Goal: Task Accomplishment & Management: Complete application form

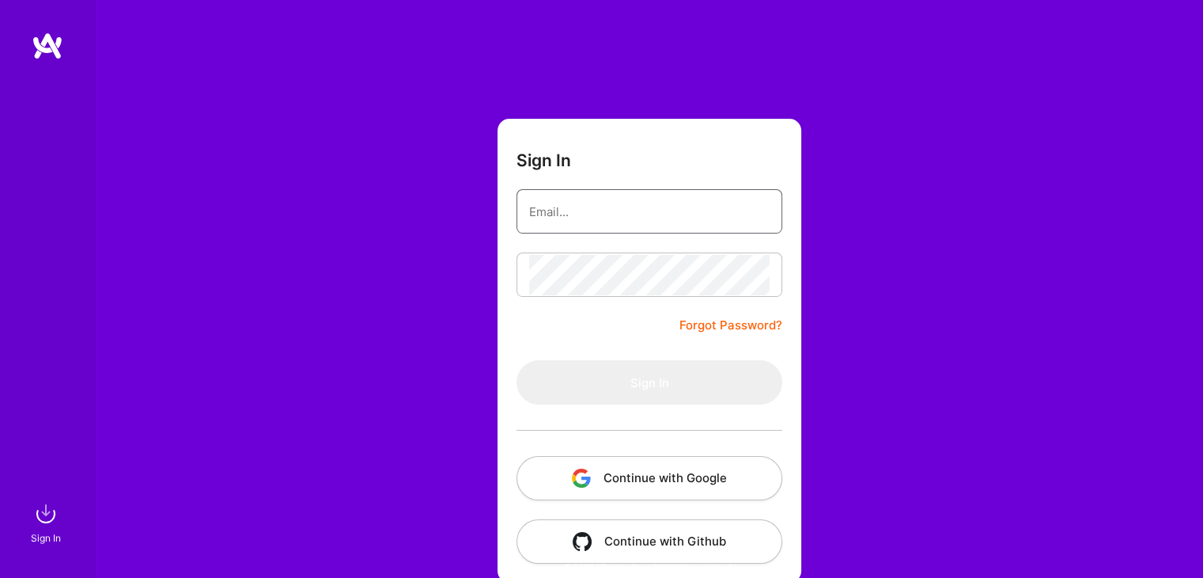
type input "akshatharajanala21@gmail.com"
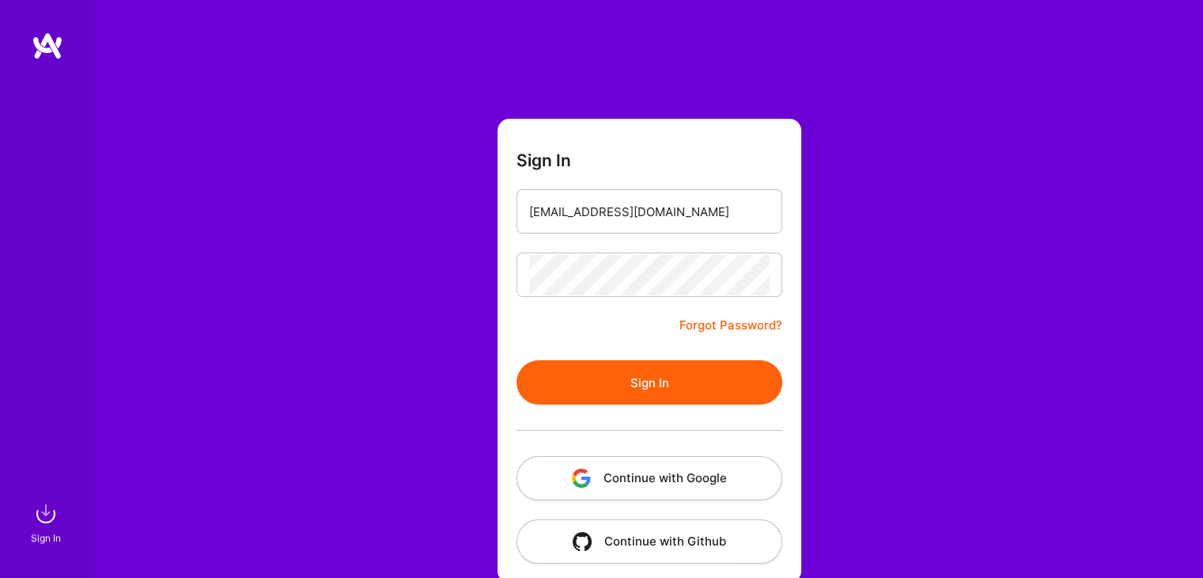
click at [678, 381] on button "Sign In" at bounding box center [650, 382] width 266 height 44
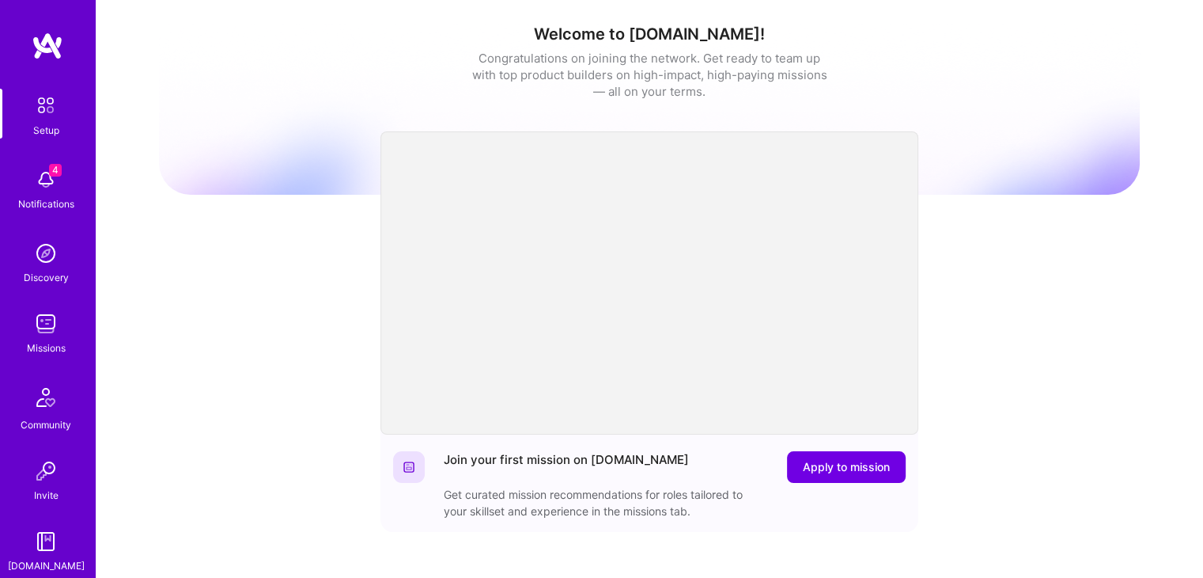
click at [59, 337] on link "Missions" at bounding box center [46, 332] width 98 height 48
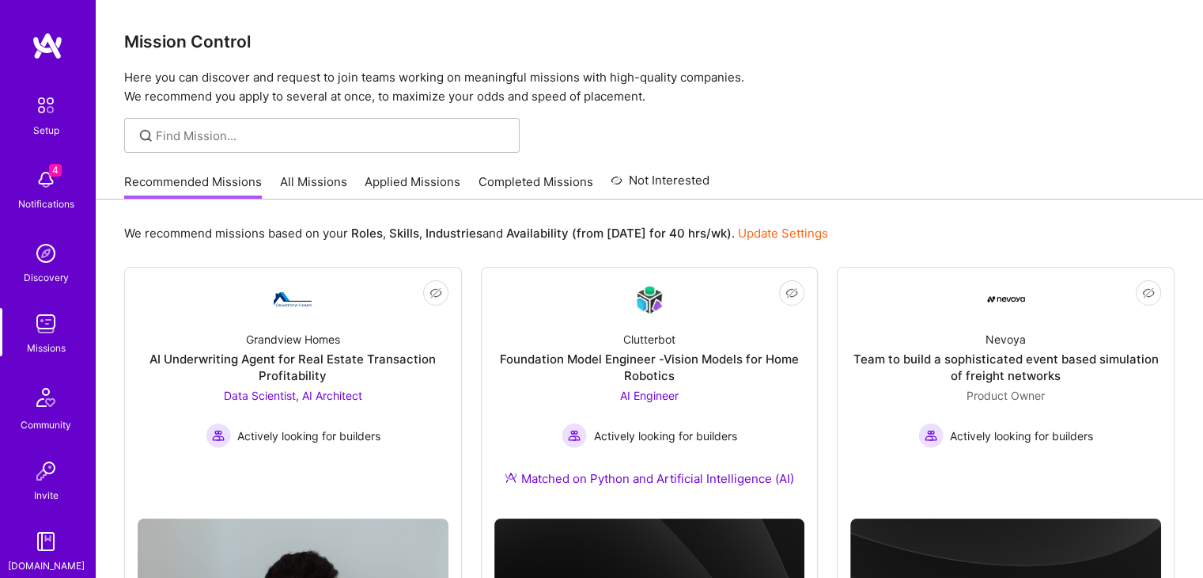
click at [311, 170] on div "Recommended Missions All Missions Applied Missions Completed Missions Not Inter…" at bounding box center [416, 182] width 585 height 34
click at [311, 184] on link "All Missions" at bounding box center [313, 186] width 67 height 26
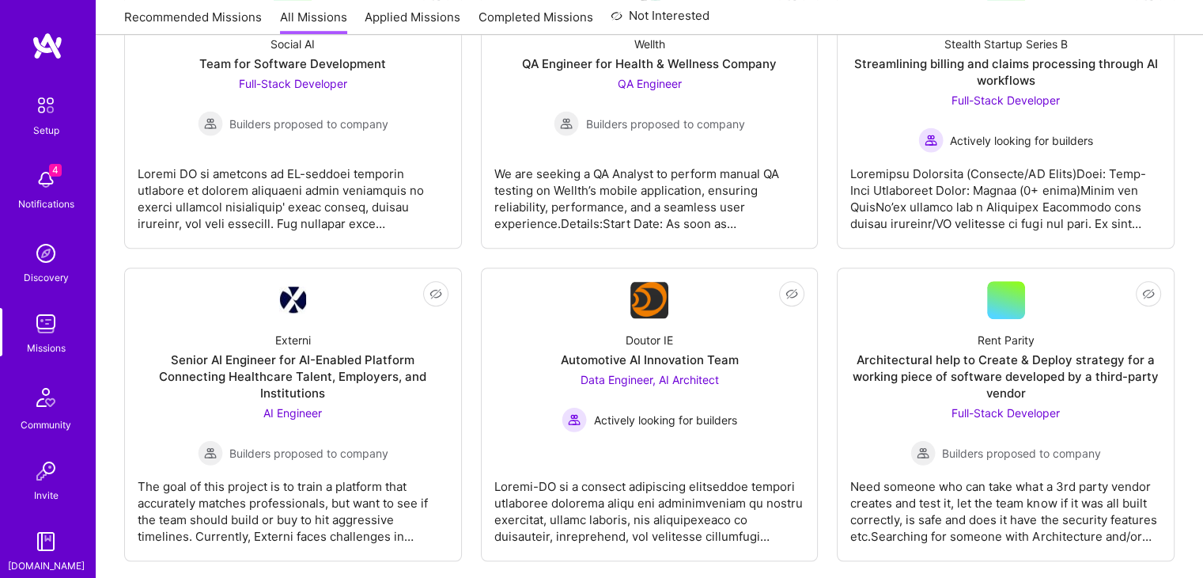
scroll to position [1218, 0]
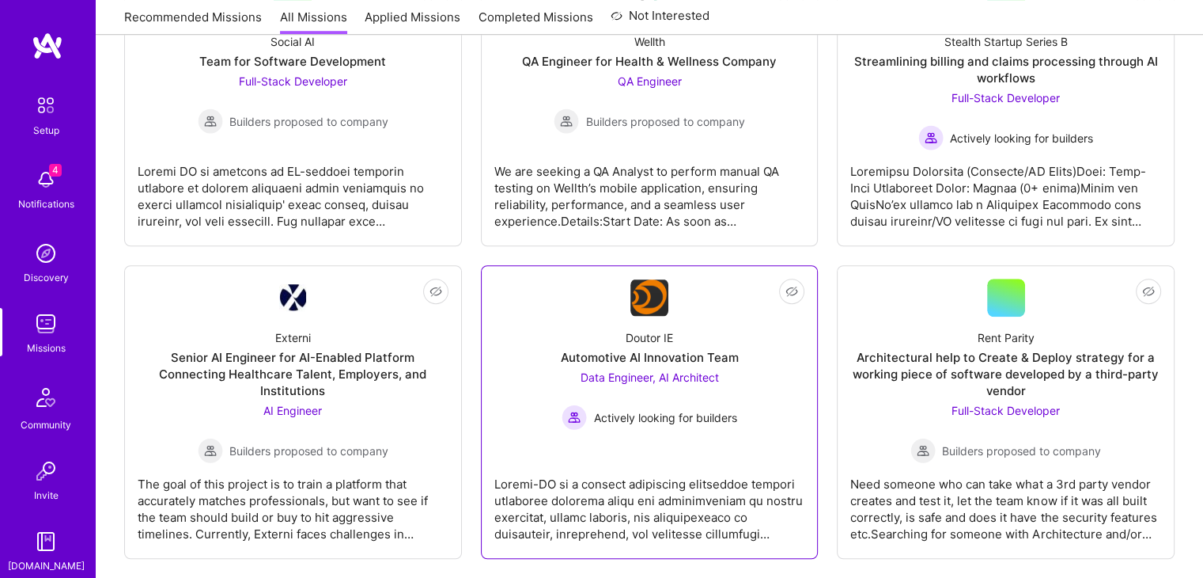
click at [647, 438] on link "Not Interested Doutor IE Automotive AI Innovation Team Data Engineer, AI Archit…" at bounding box center [649, 412] width 311 height 267
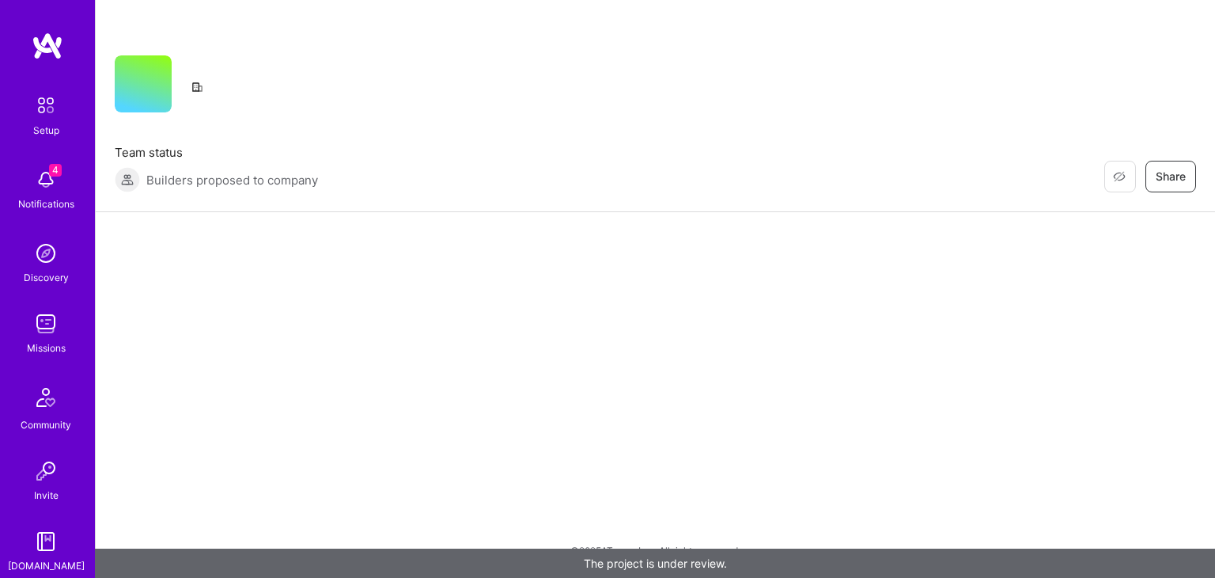
click at [647, 438] on div "Restore Not Interested Share Team status Builders proposed to company Restore N…" at bounding box center [655, 289] width 1120 height 578
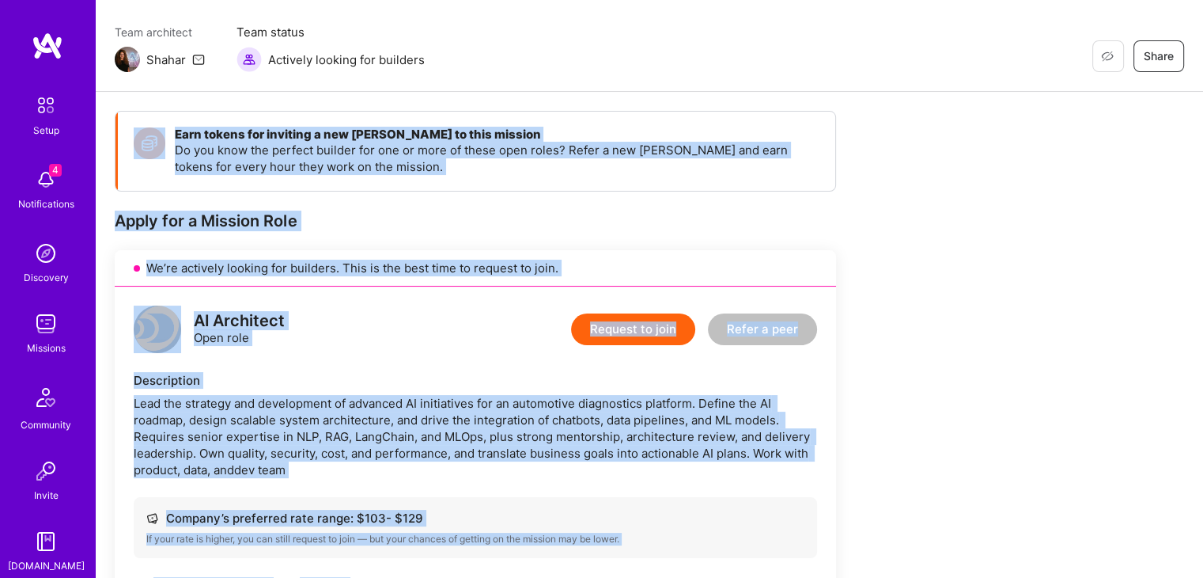
scroll to position [123, 0]
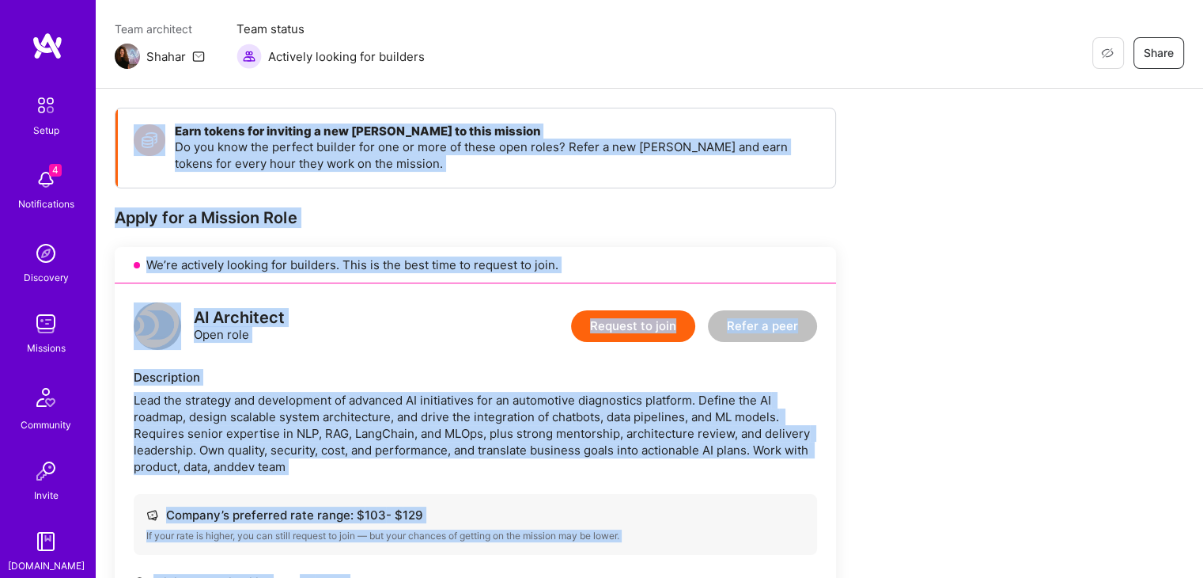
click at [528, 332] on div "AI Architect Open role Request to join Refer a peer" at bounding box center [476, 325] width 684 height 47
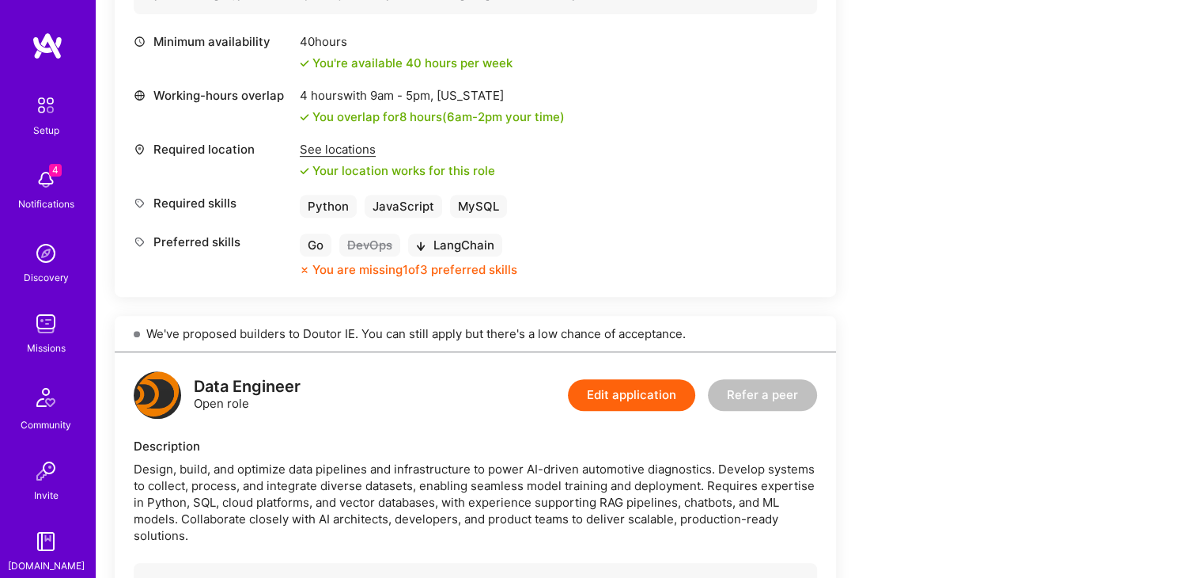
scroll to position [665, 0]
click at [633, 381] on button "Edit application" at bounding box center [631, 394] width 127 height 32
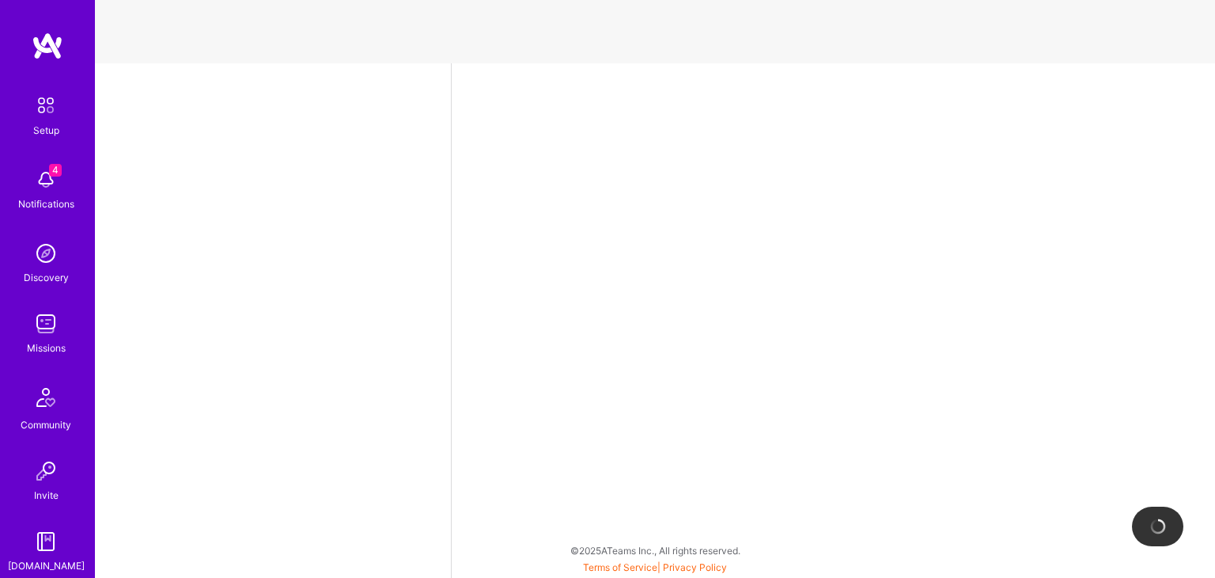
select select "US"
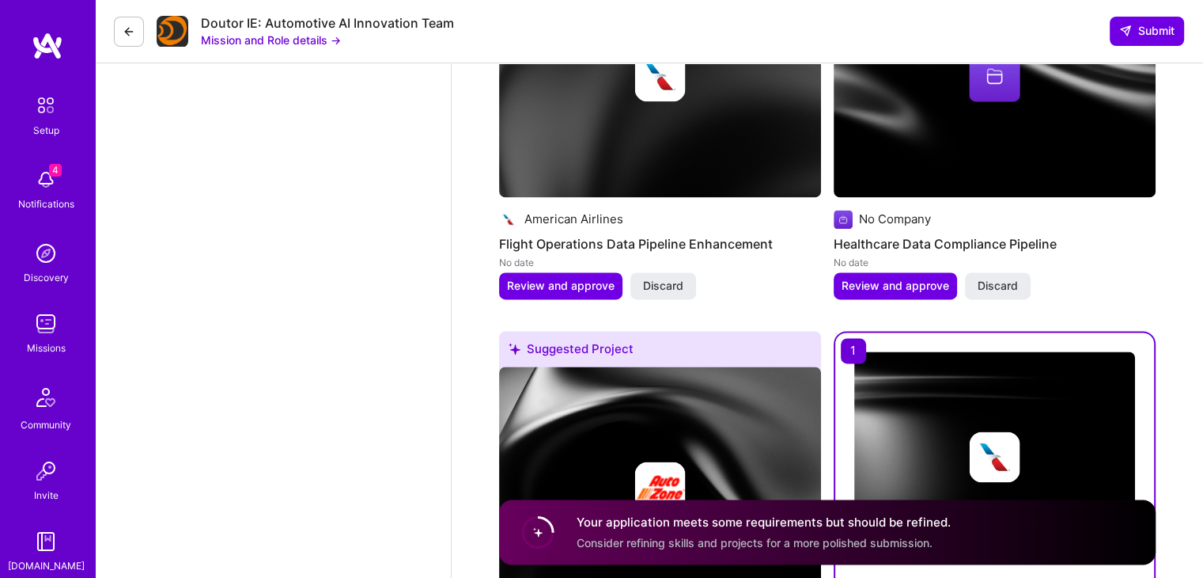
scroll to position [2380, 0]
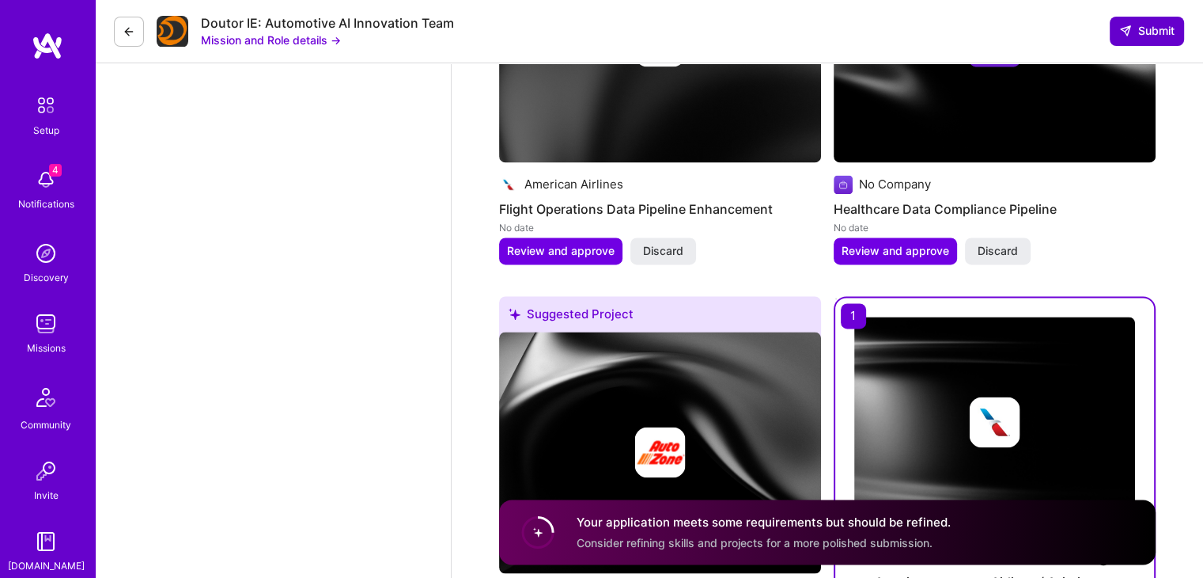
click at [1165, 26] on span "Submit" at bounding box center [1147, 31] width 55 height 16
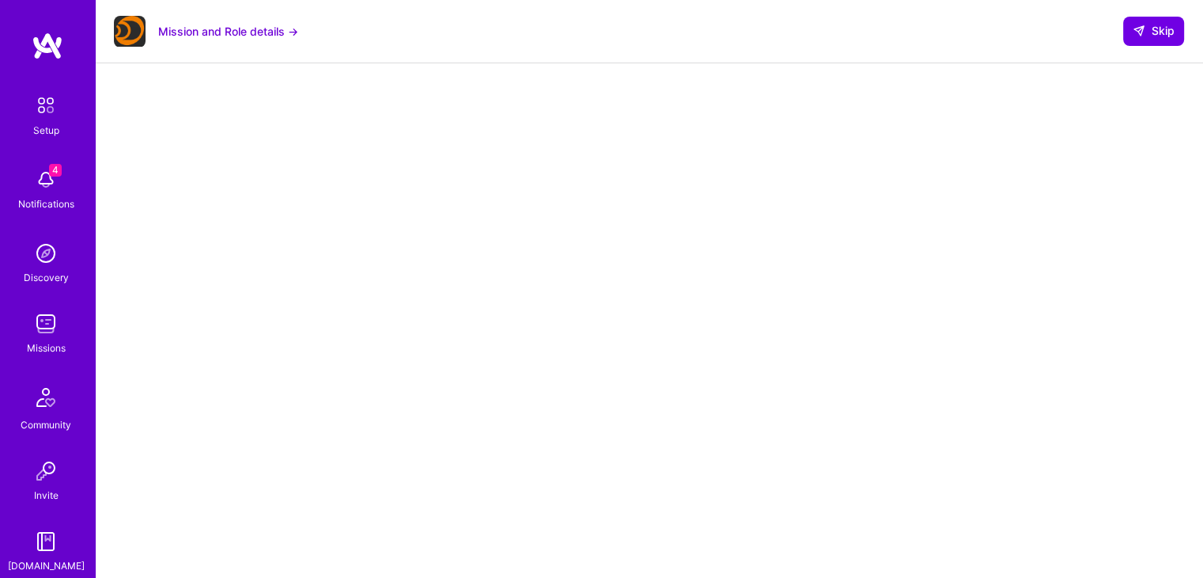
scroll to position [133, 0]
click at [38, 335] on img at bounding box center [46, 324] width 32 height 32
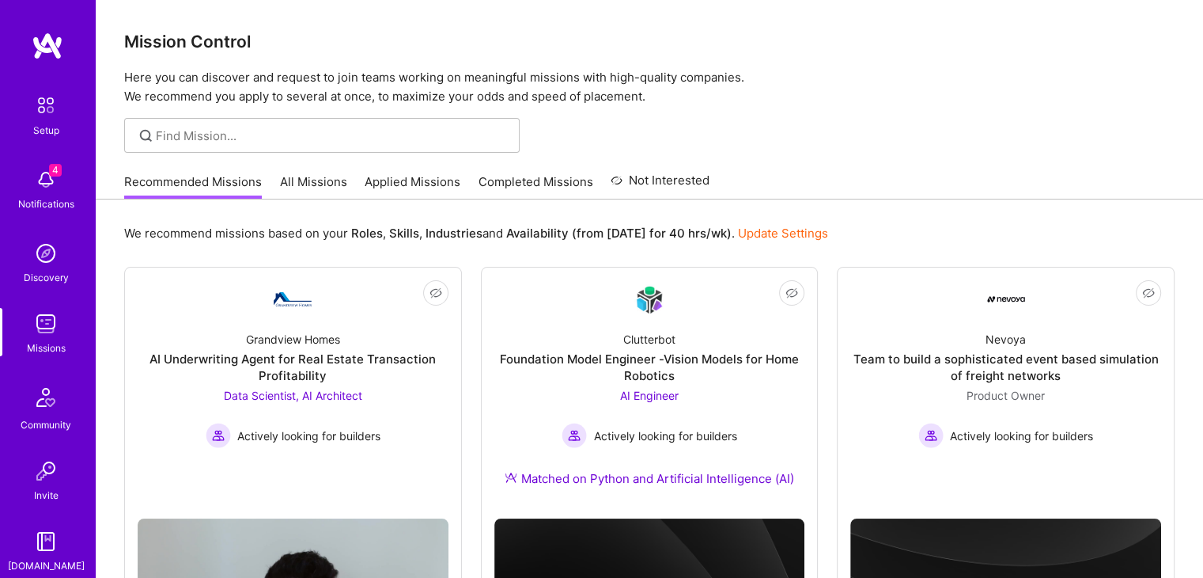
click at [408, 174] on link "Applied Missions" at bounding box center [413, 186] width 96 height 26
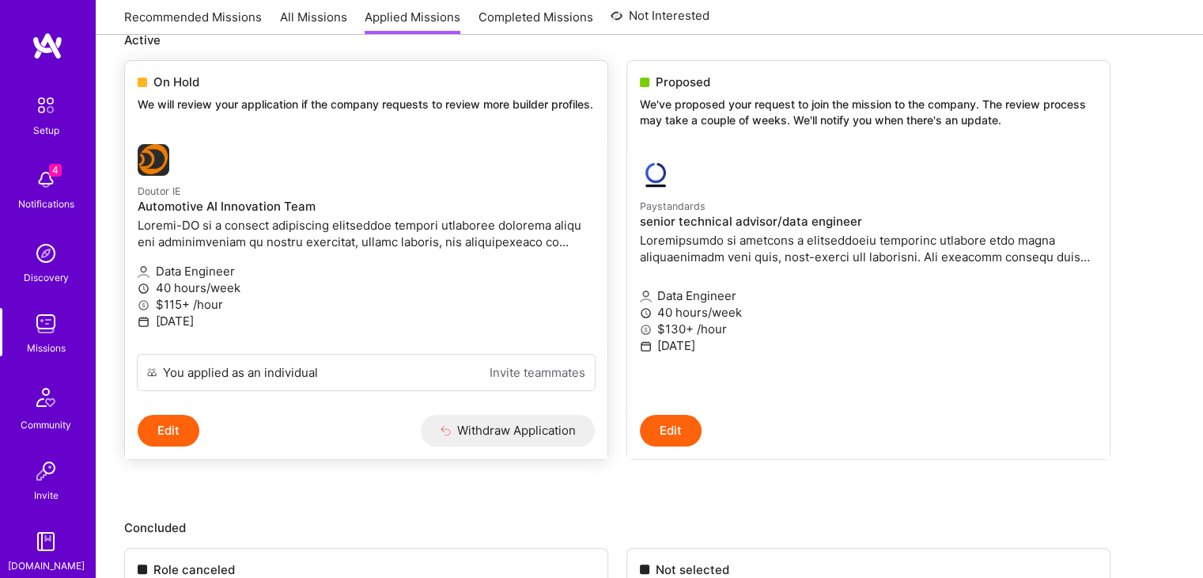
scroll to position [203, 0]
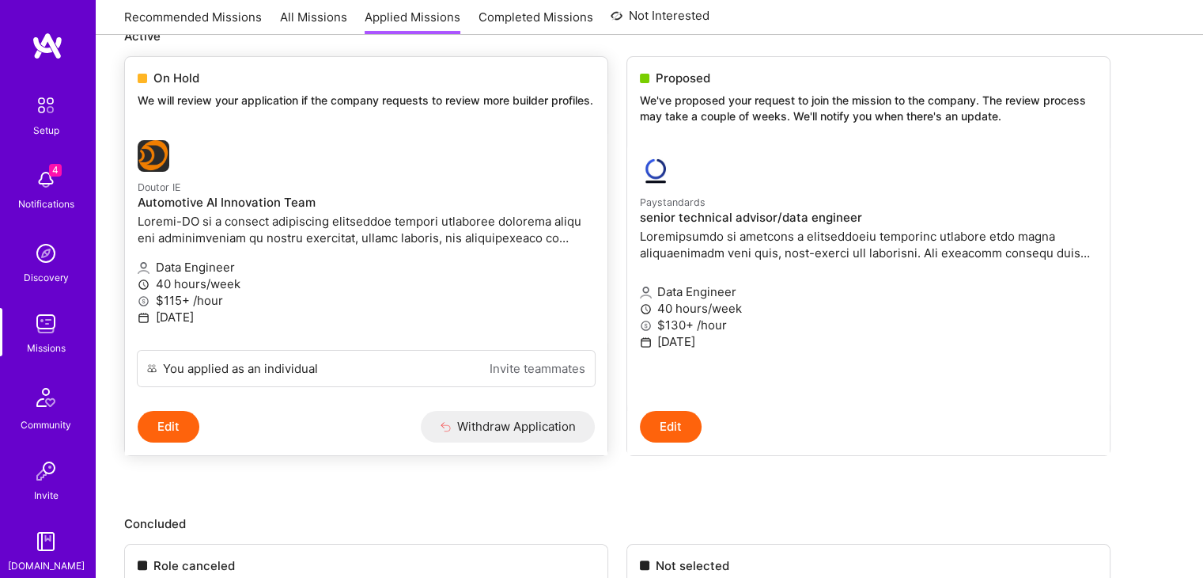
click at [165, 441] on button "Edit" at bounding box center [169, 427] width 62 height 32
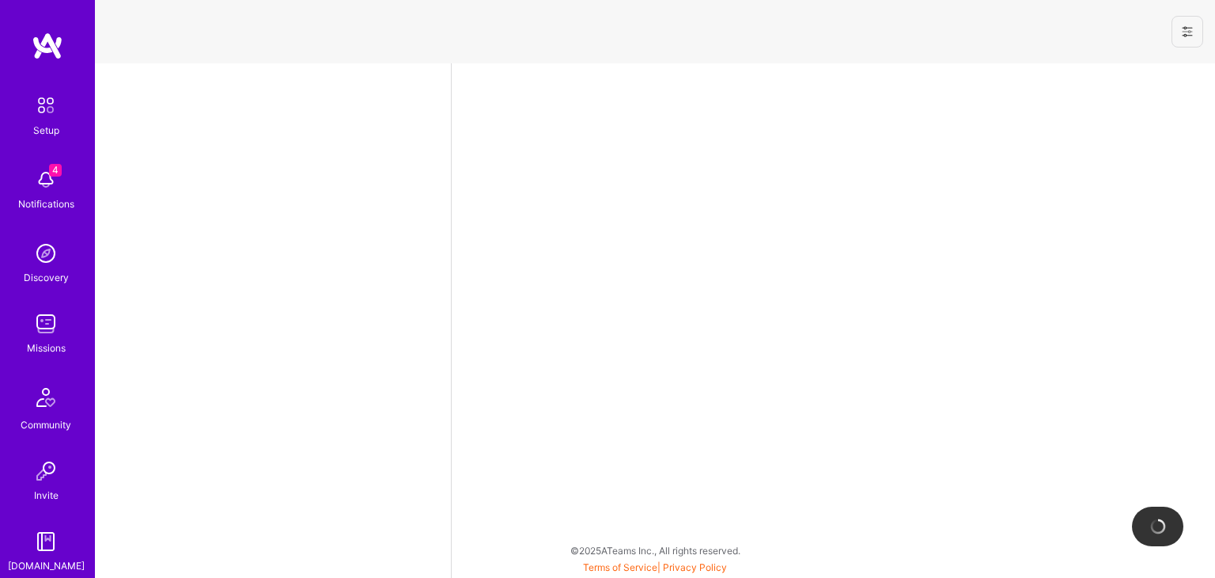
select select "US"
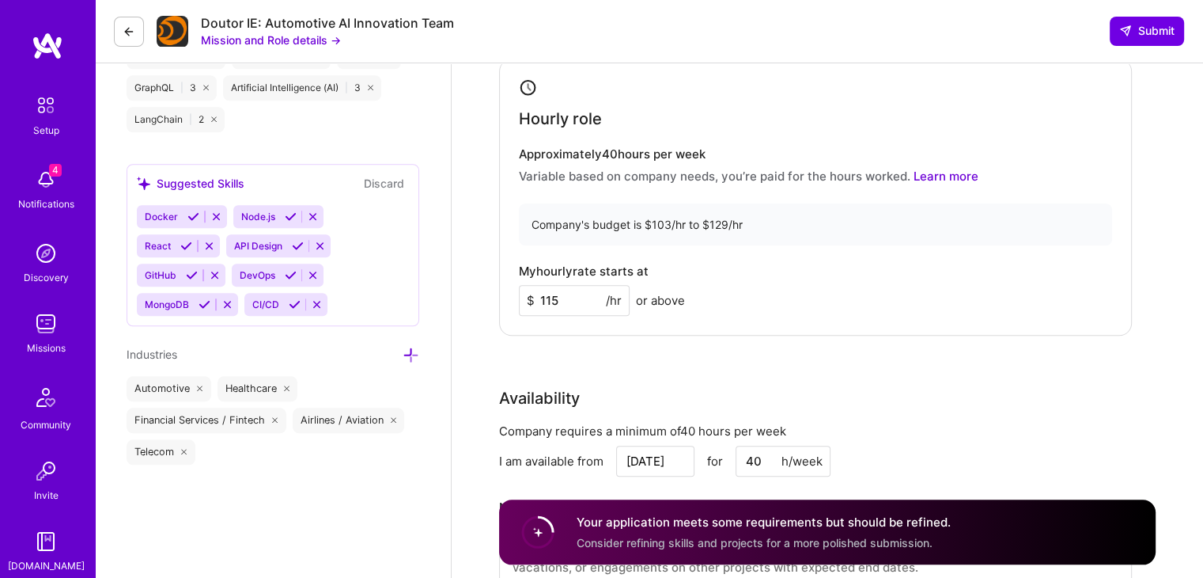
scroll to position [1328, 0]
click at [557, 306] on input "115" at bounding box center [574, 299] width 111 height 31
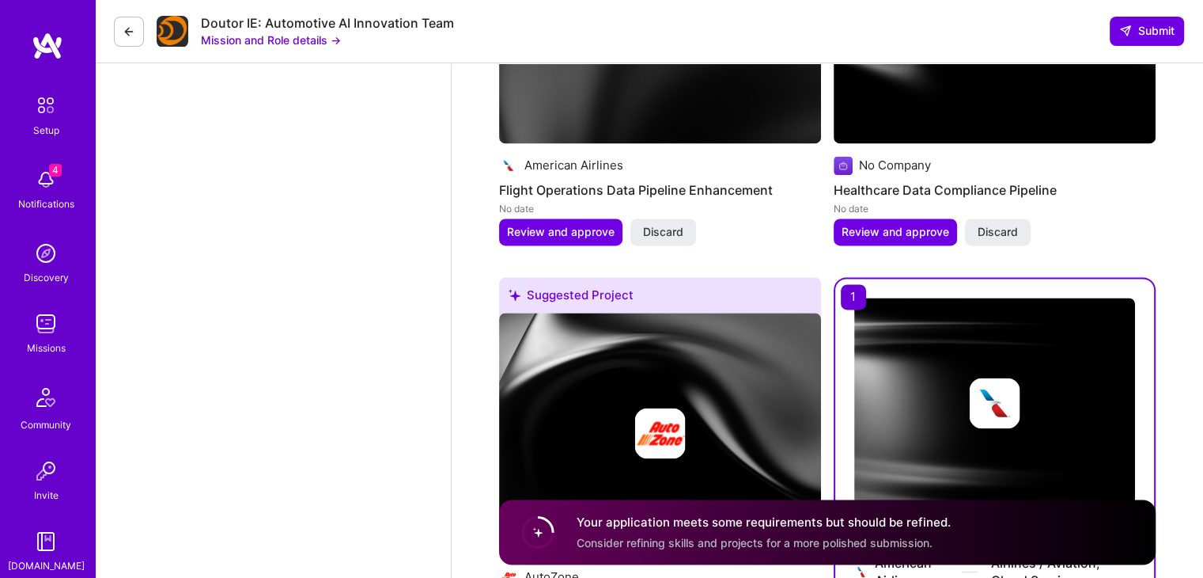
scroll to position [2427, 0]
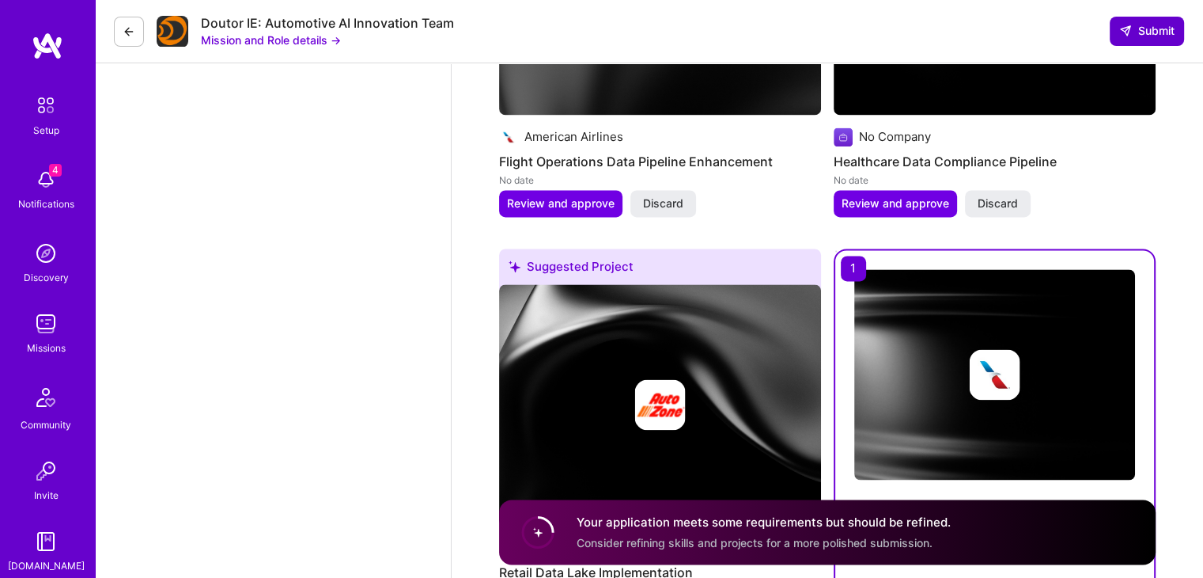
type input "110"
click at [1150, 25] on span "Submit" at bounding box center [1147, 31] width 55 height 16
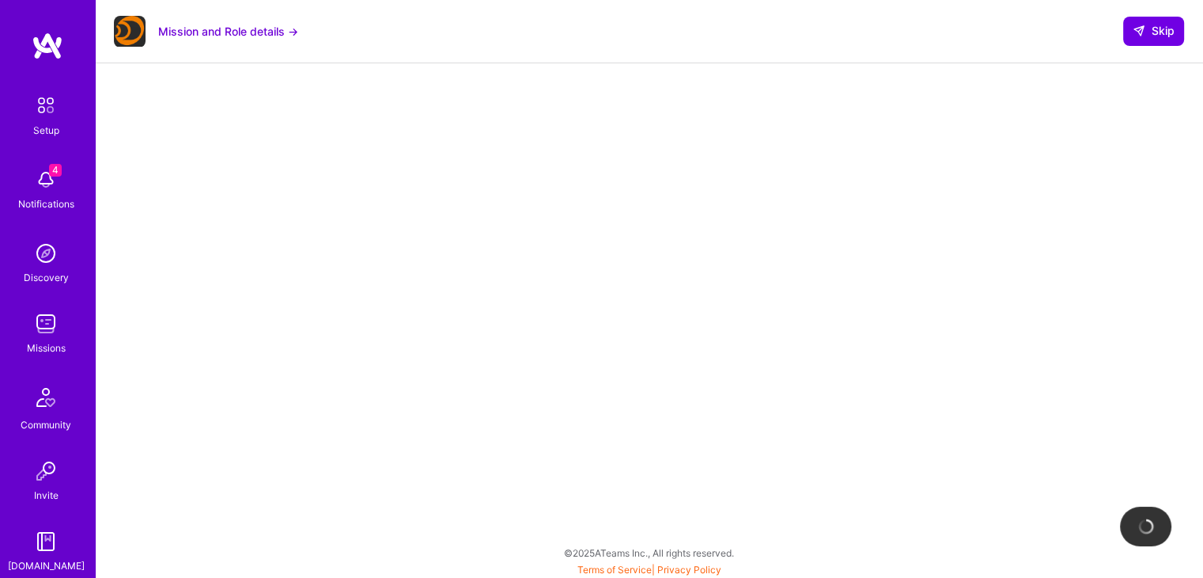
scroll to position [309, 0]
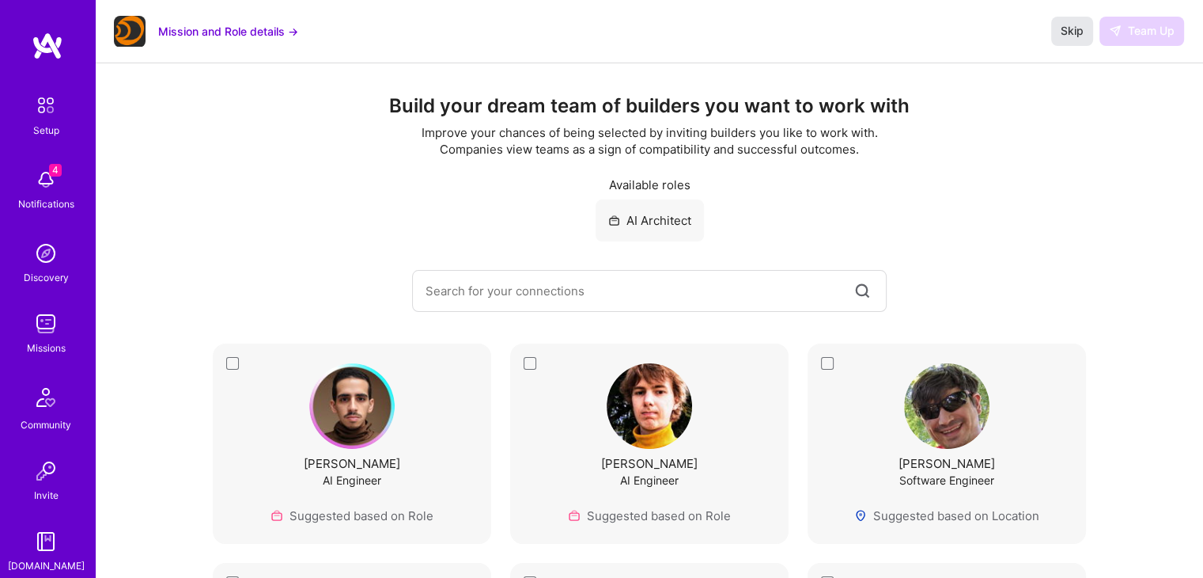
click at [1073, 36] on span "Skip" at bounding box center [1072, 31] width 23 height 16
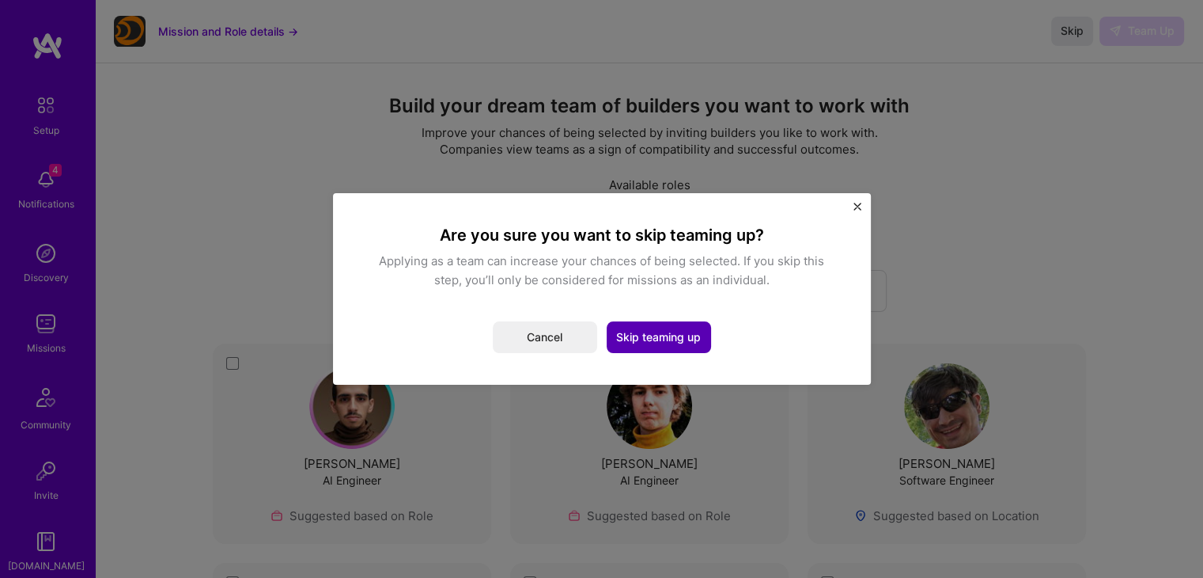
click at [656, 339] on button "Skip teaming up" at bounding box center [659, 337] width 104 height 32
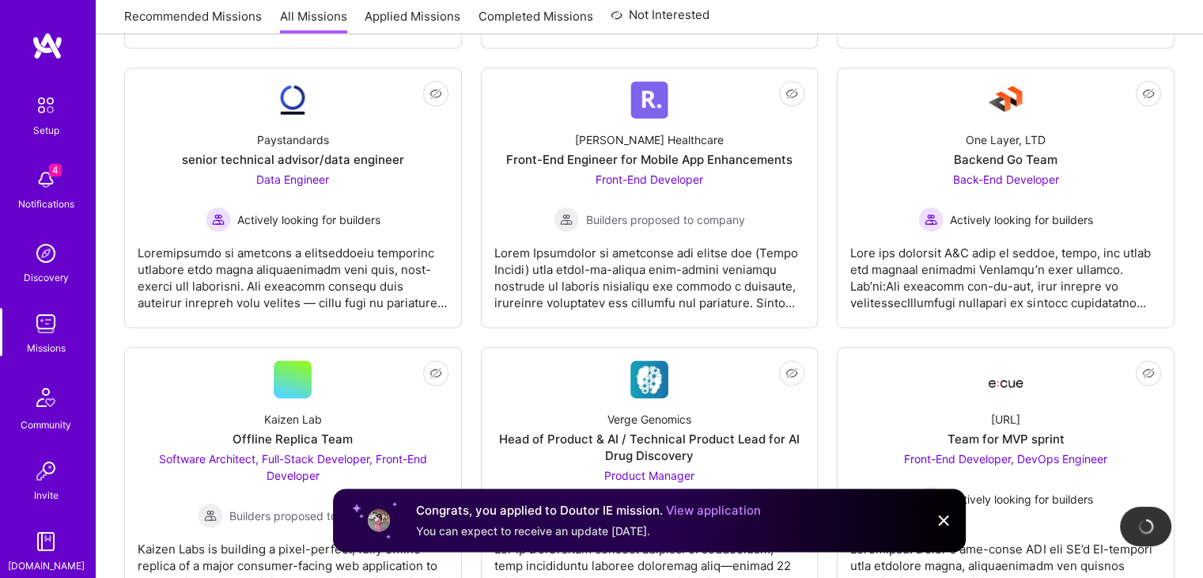
scroll to position [2318, 0]
click at [374, 16] on link "Applied Missions" at bounding box center [413, 22] width 96 height 26
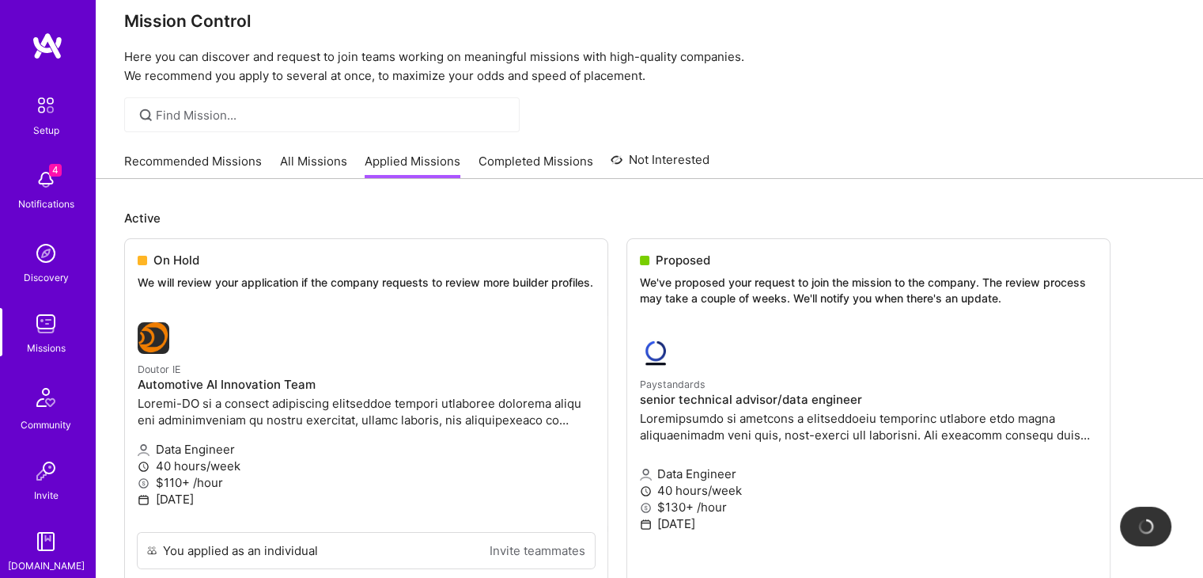
scroll to position [21, 0]
